Goal: Transaction & Acquisition: Purchase product/service

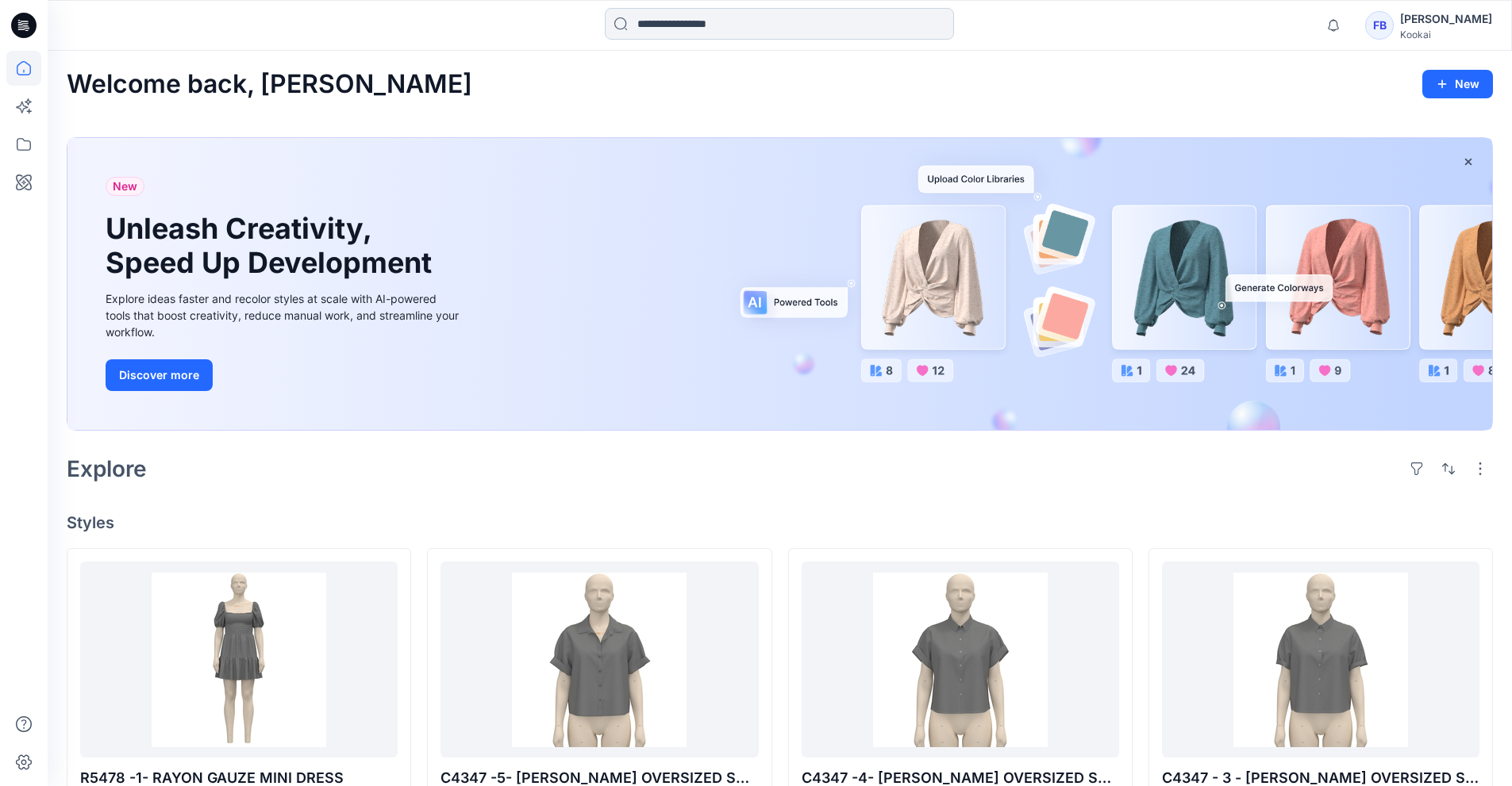
scroll to position [35838, 0]
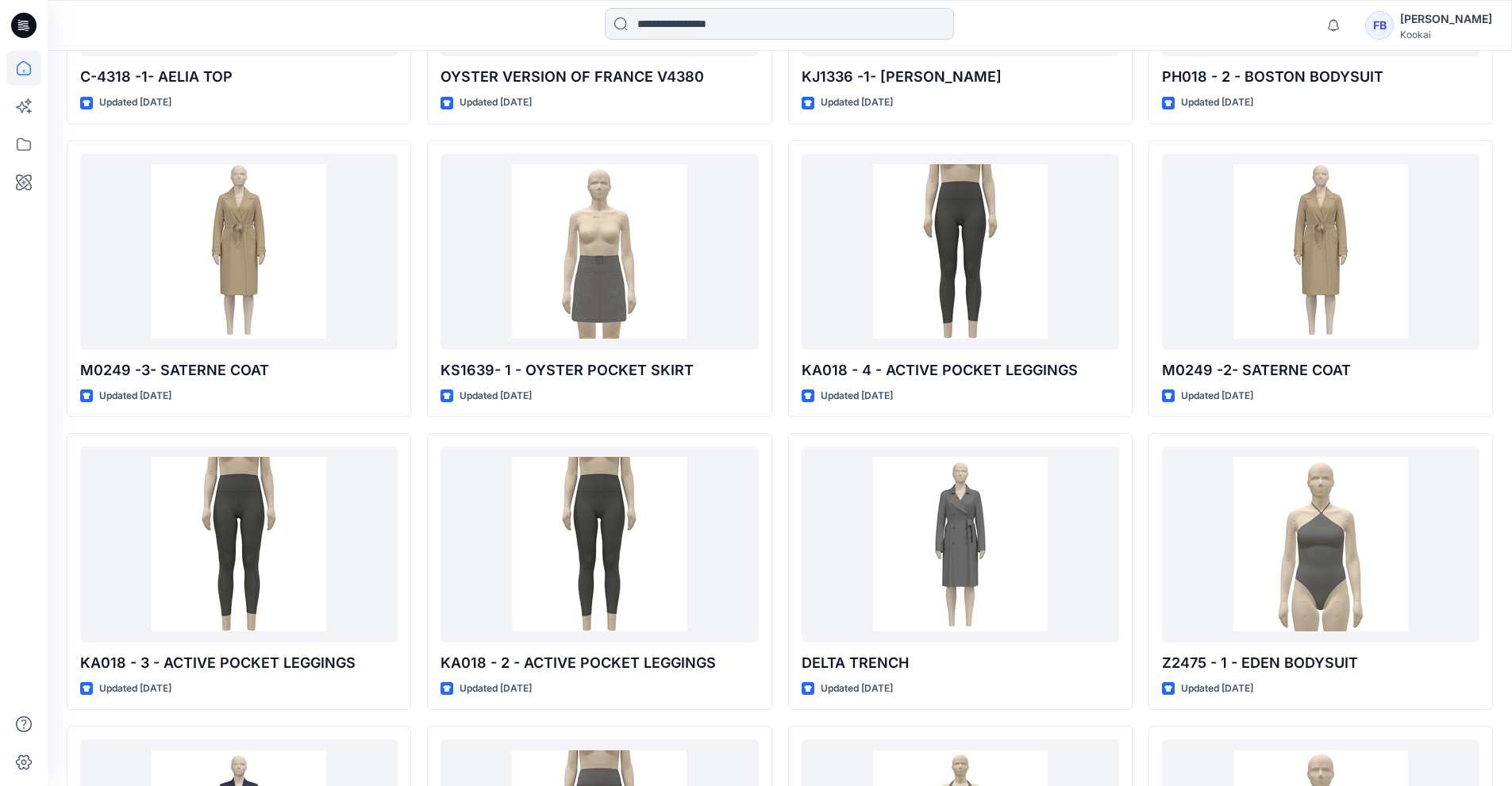
click at [657, 30] on input at bounding box center [779, 24] width 349 height 32
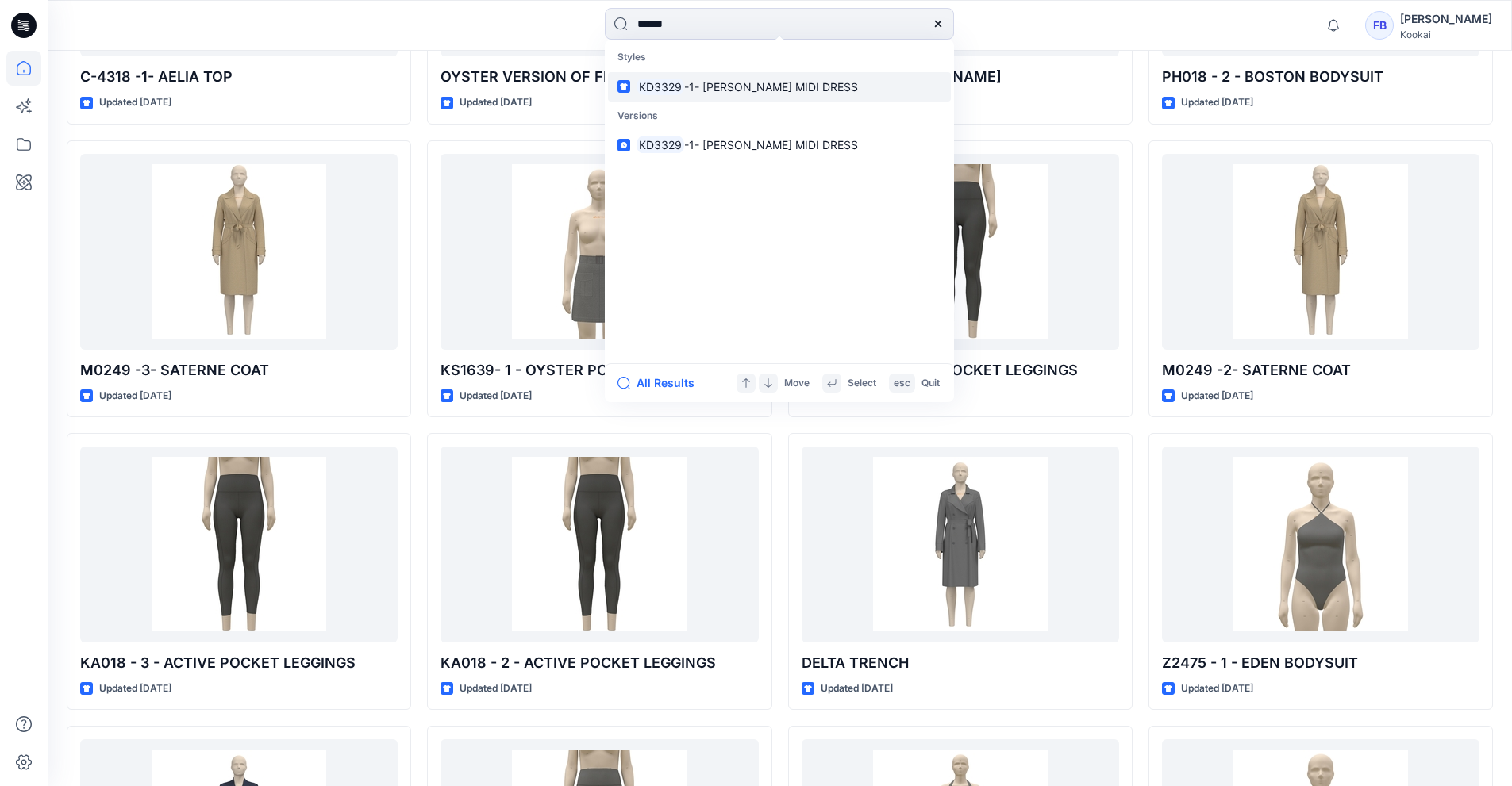
type input "******"
click at [740, 99] on link "KD3329 -1- [PERSON_NAME] MIDI DRESS" at bounding box center [779, 87] width 343 height 29
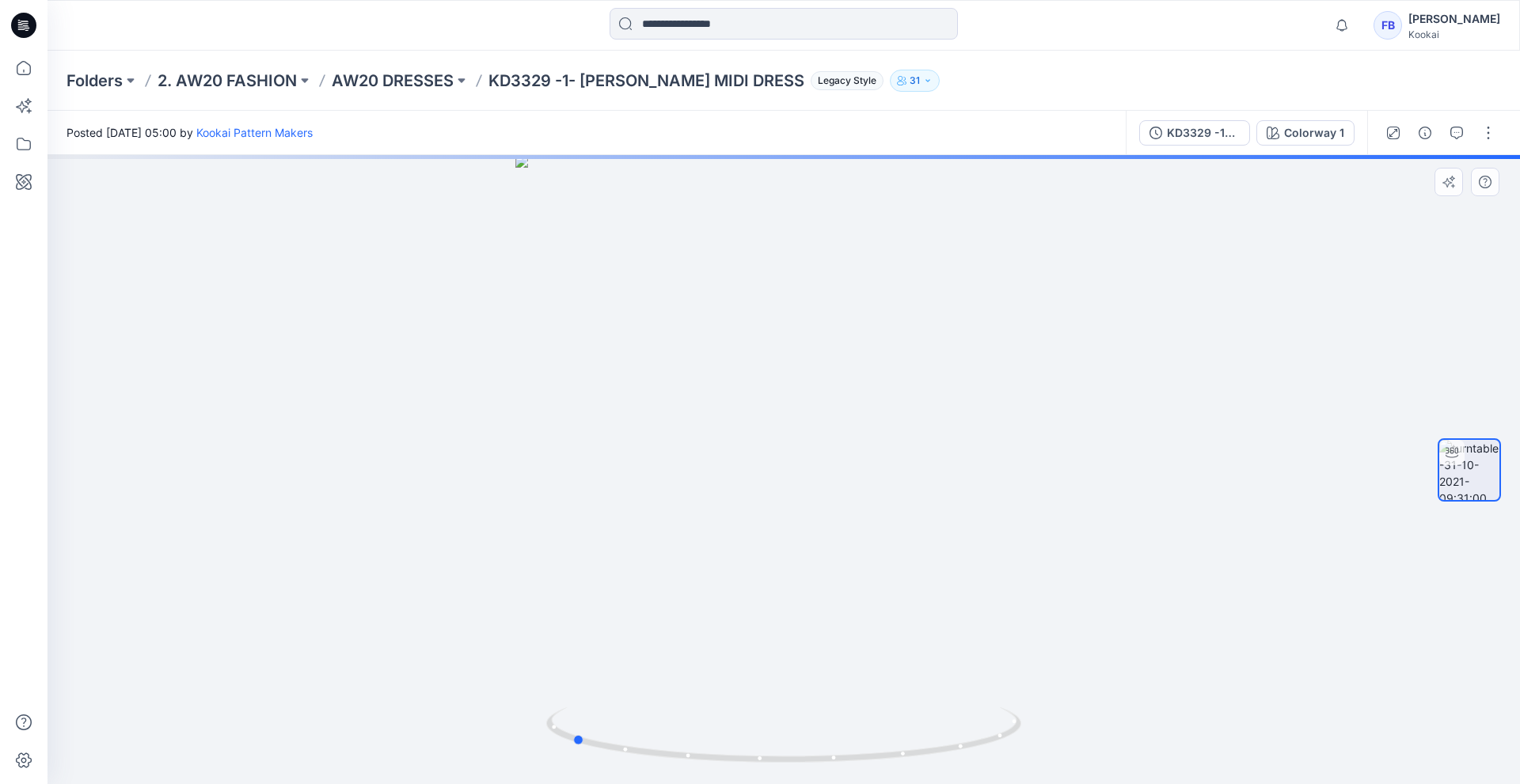
drag, startPoint x: 825, startPoint y: 515, endPoint x: 666, endPoint y: 485, distance: 161.8
click at [666, 485] on div at bounding box center [783, 470] width 1472 height 629
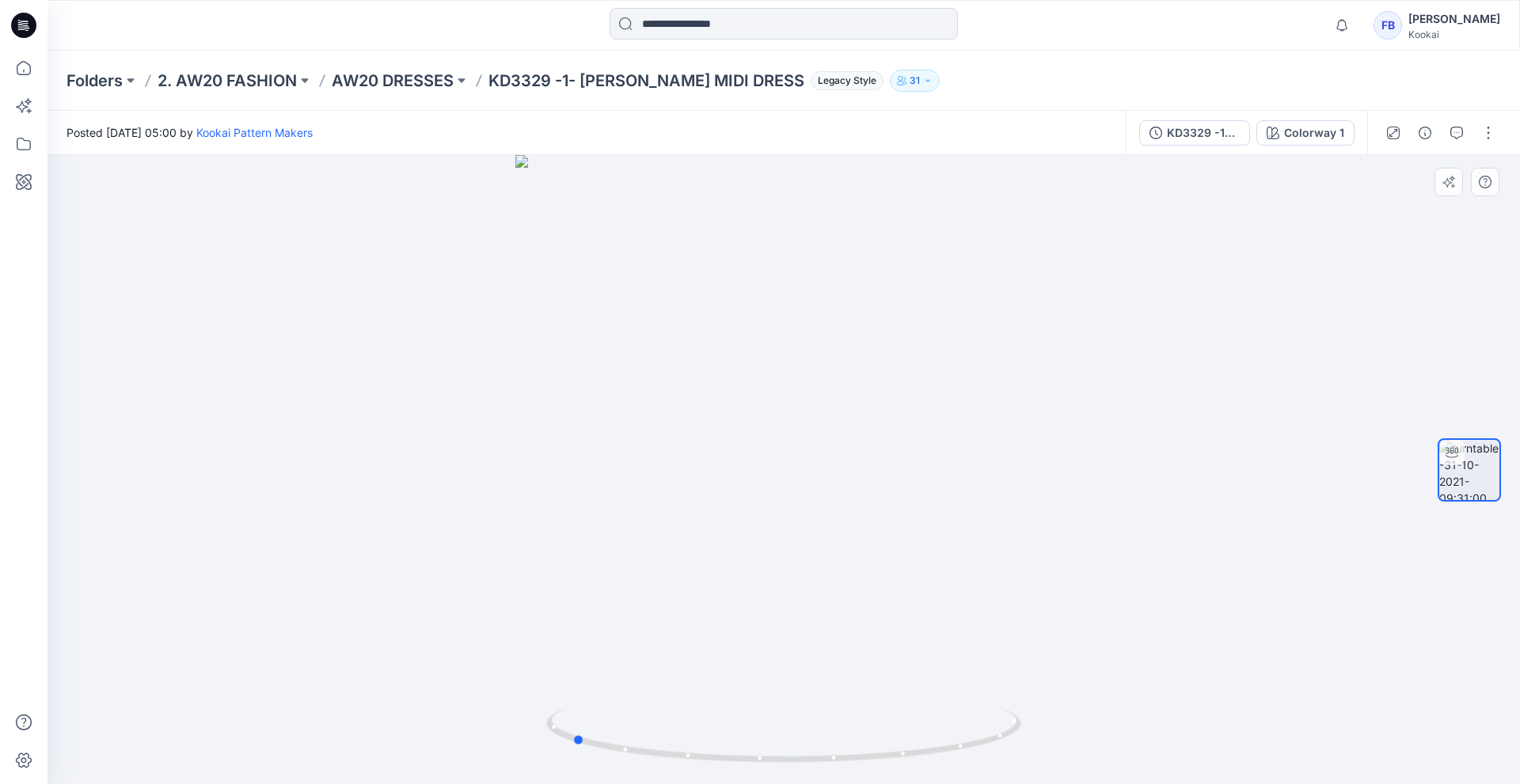
click at [824, 282] on div at bounding box center [783, 470] width 1472 height 629
drag, startPoint x: 757, startPoint y: 480, endPoint x: 757, endPoint y: 621, distance: 141.0
click at [757, 621] on img at bounding box center [783, 470] width 1172 height 629
click at [741, 401] on img at bounding box center [783, 470] width 1172 height 629
